Goal: Task Accomplishment & Management: Complete application form

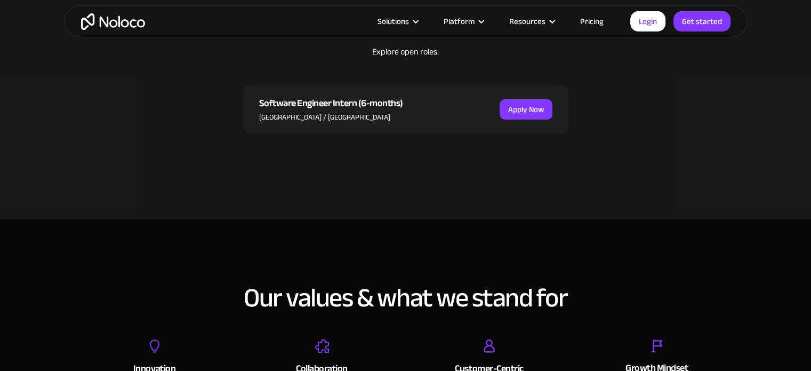
scroll to position [303, 0]
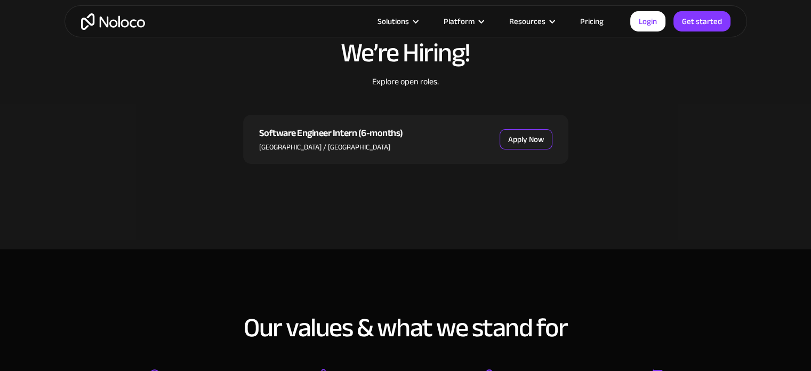
click at [514, 133] on link "Apply Now" at bounding box center [526, 139] width 53 height 20
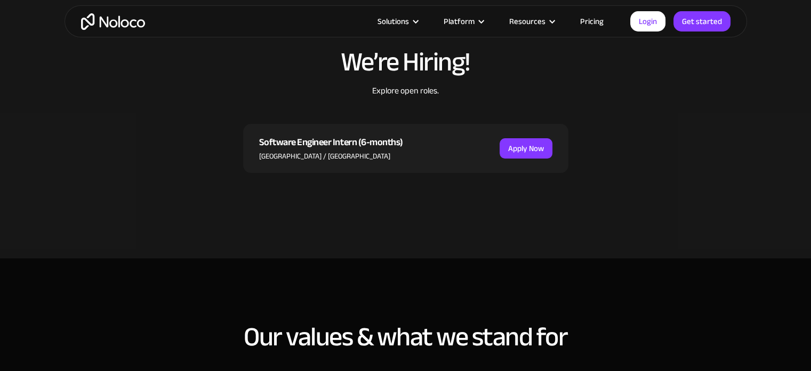
scroll to position [326, 0]
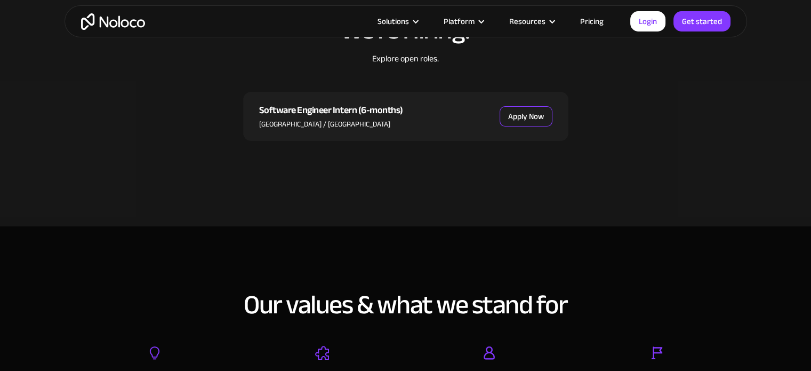
click at [531, 114] on link "Apply Now" at bounding box center [526, 116] width 53 height 20
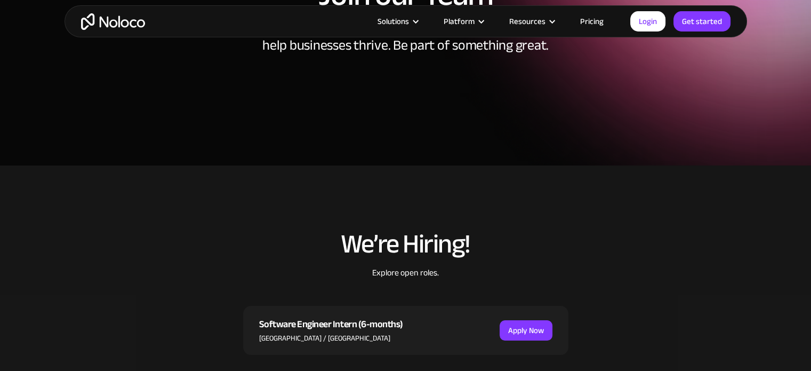
scroll to position [93, 0]
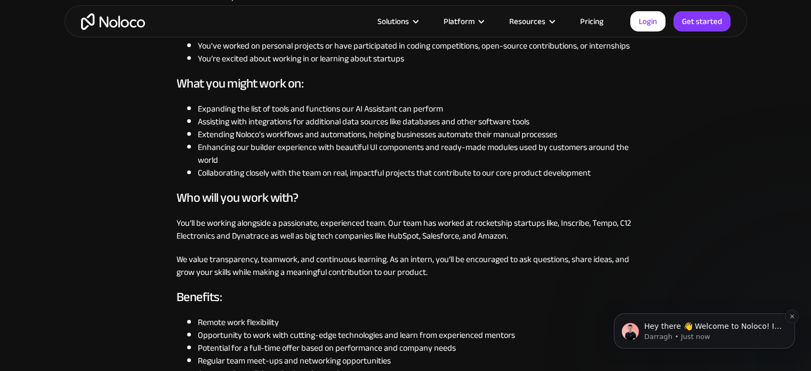
click at [733, 331] on div "Hey there 👋 Welcome to Noloco! If you have any questions, just reply to this me…" at bounding box center [713, 327] width 141 height 14
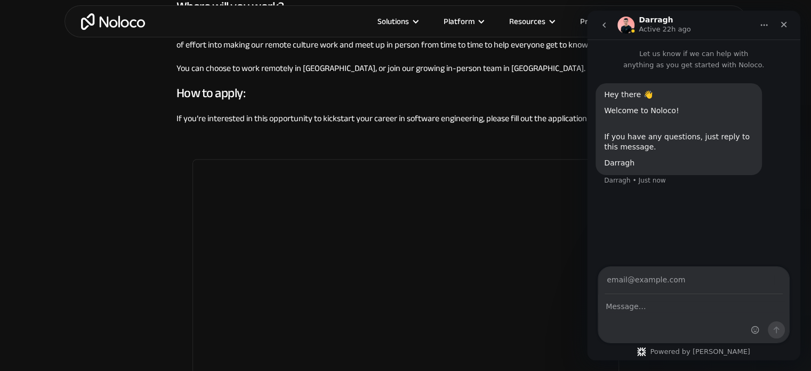
scroll to position [1009, 0]
click at [786, 23] on icon "Close" at bounding box center [784, 24] width 9 height 9
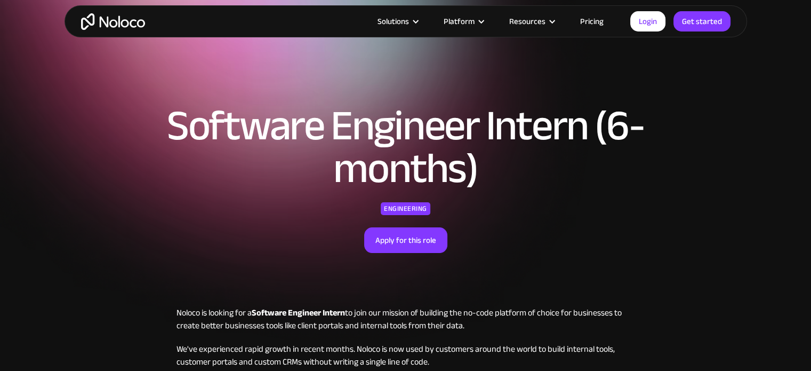
scroll to position [23, 0]
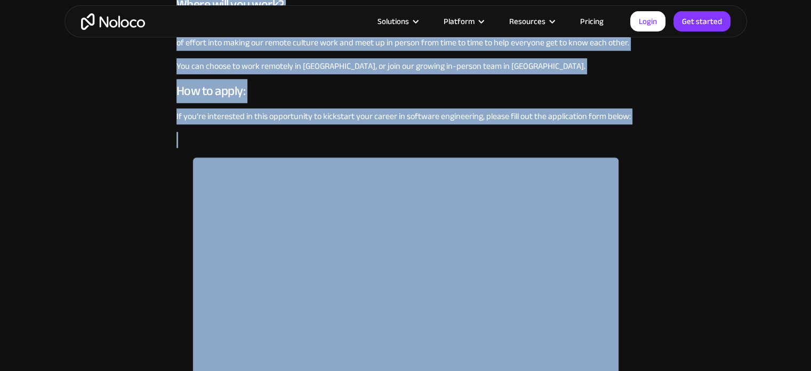
scroll to position [1048, 0]
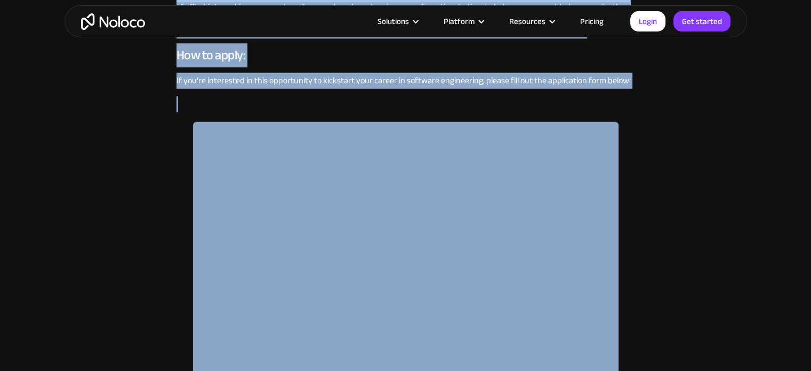
drag, startPoint x: 175, startPoint y: 83, endPoint x: 340, endPoint y: 371, distance: 331.6
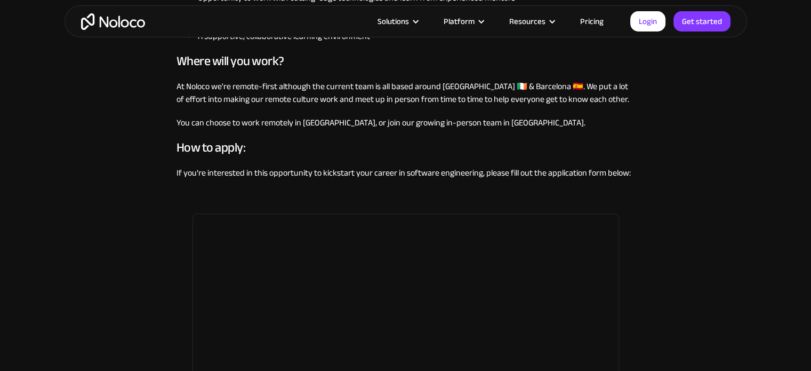
scroll to position [956, 0]
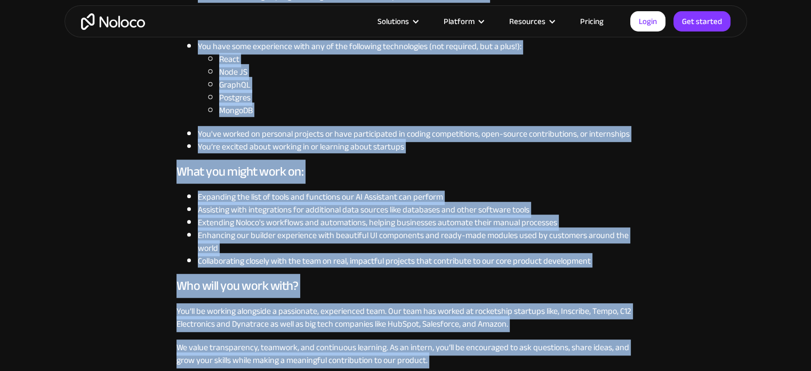
scroll to position [593, 0]
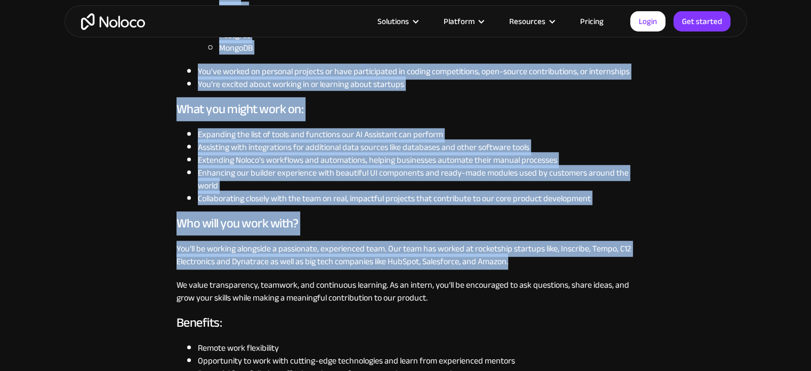
drag, startPoint x: 177, startPoint y: 118, endPoint x: 609, endPoint y: 271, distance: 458.4
click at [609, 271] on div "Noloco is looking for a Software Engineer Intern to join our mission of buildin…" at bounding box center [406, 145] width 459 height 861
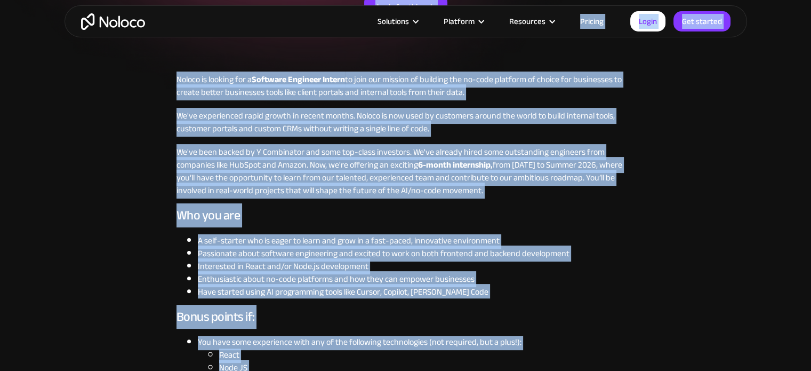
scroll to position [90, 0]
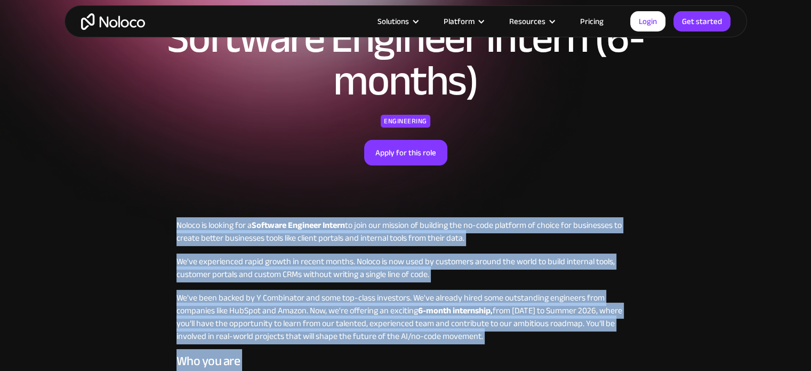
drag, startPoint x: 634, startPoint y: 209, endPoint x: 174, endPoint y: 226, distance: 460.1
copy div "Loremi do sitamet con a Elitsedd Eiusmodt Incidi ut labo etd magnaal en adminim…"
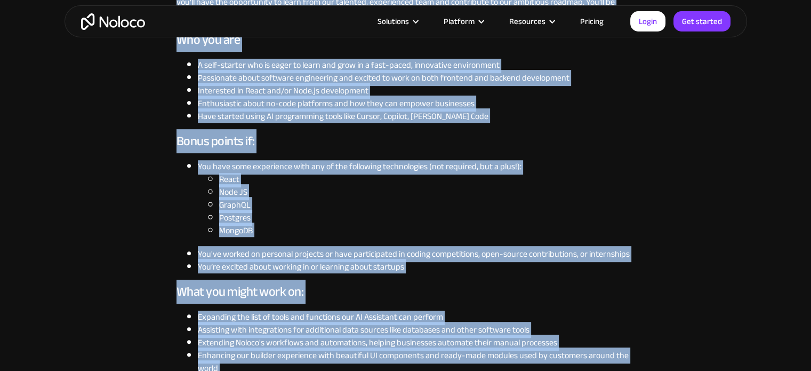
click at [380, 248] on li "You've worked on personal projects or have participated in coding competitions,…" at bounding box center [416, 254] width 437 height 13
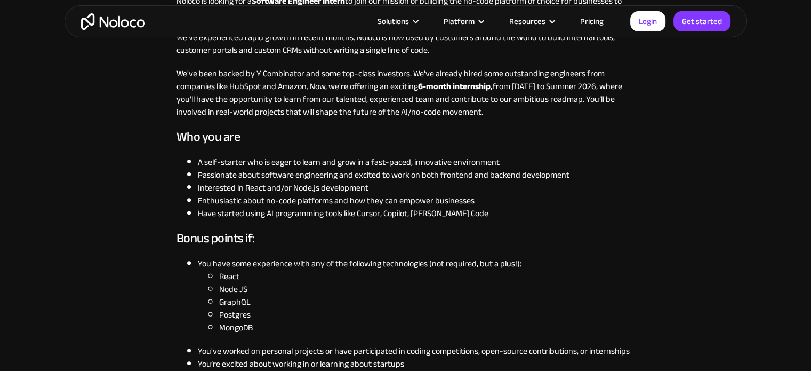
scroll to position [313, 0]
